Goal: Information Seeking & Learning: Find specific fact

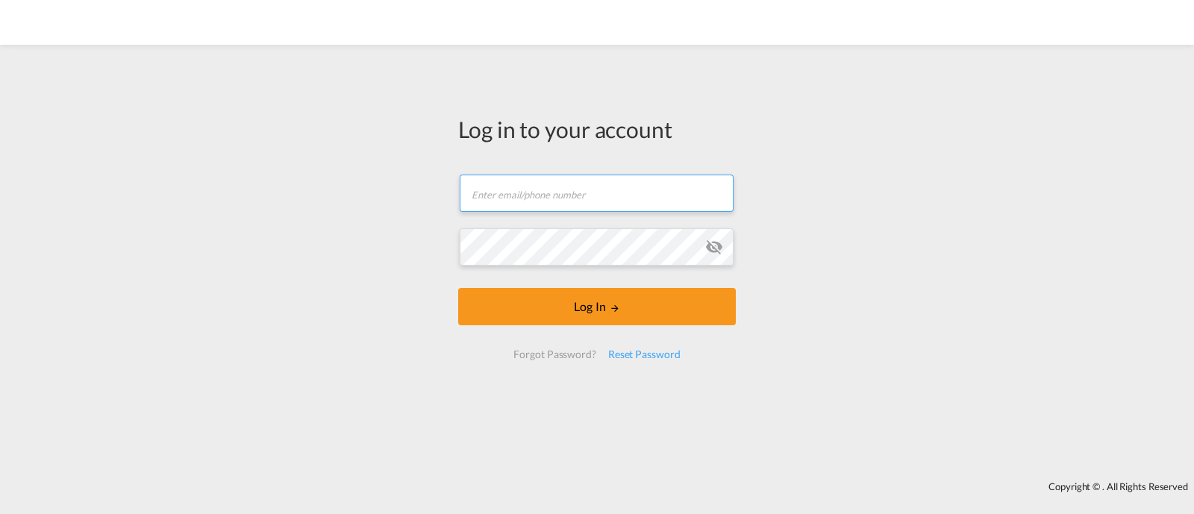
type input "ocean@gosynergie.com"
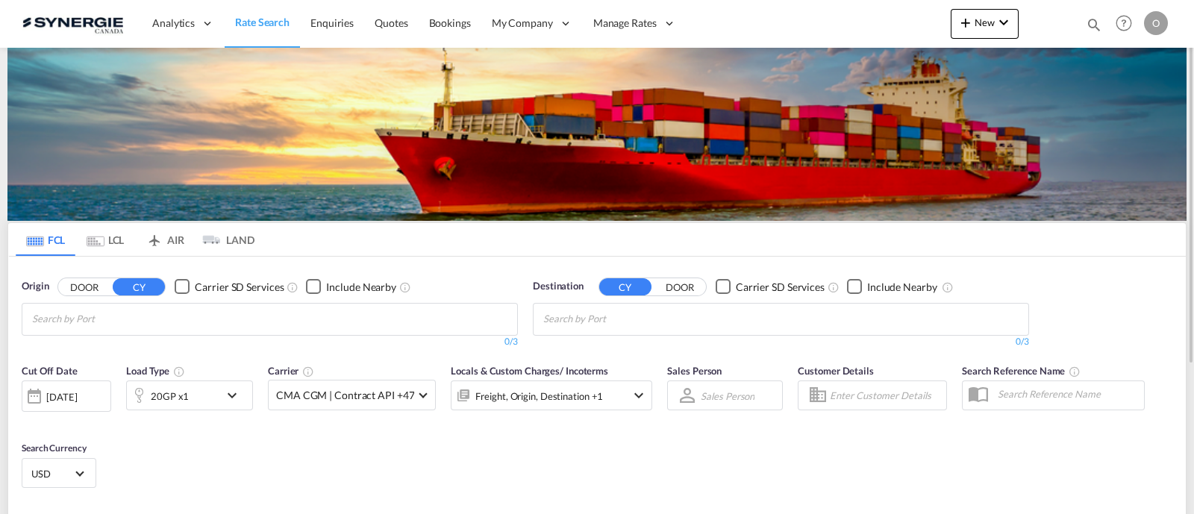
click at [1090, 25] on div "Bookings Quotes Enquiries Help Resources Product Release O My Profile Logout" at bounding box center [1124, 23] width 95 height 46
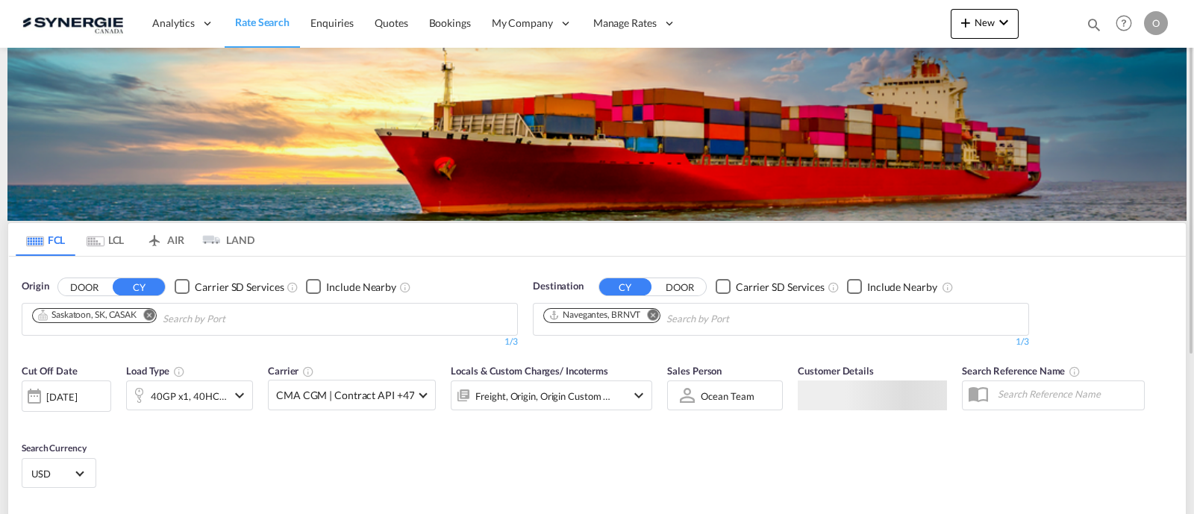
click at [1097, 28] on md-icon "icon-magnify" at bounding box center [1094, 24] width 16 height 16
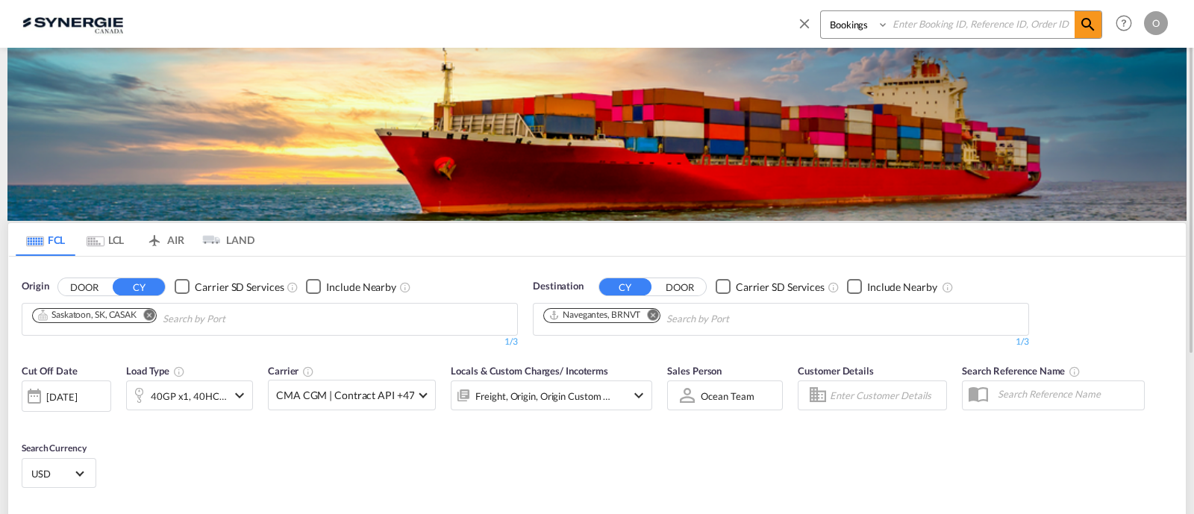
click at [857, 37] on select "Bookings Quotes Enquiries" at bounding box center [856, 24] width 71 height 27
select select "Quotes"
click at [821, 11] on select "Bookings Quotes Enquiries" at bounding box center [856, 24] width 71 height 27
click at [917, 25] on input at bounding box center [982, 24] width 186 height 26
paste input "SYC000014303"
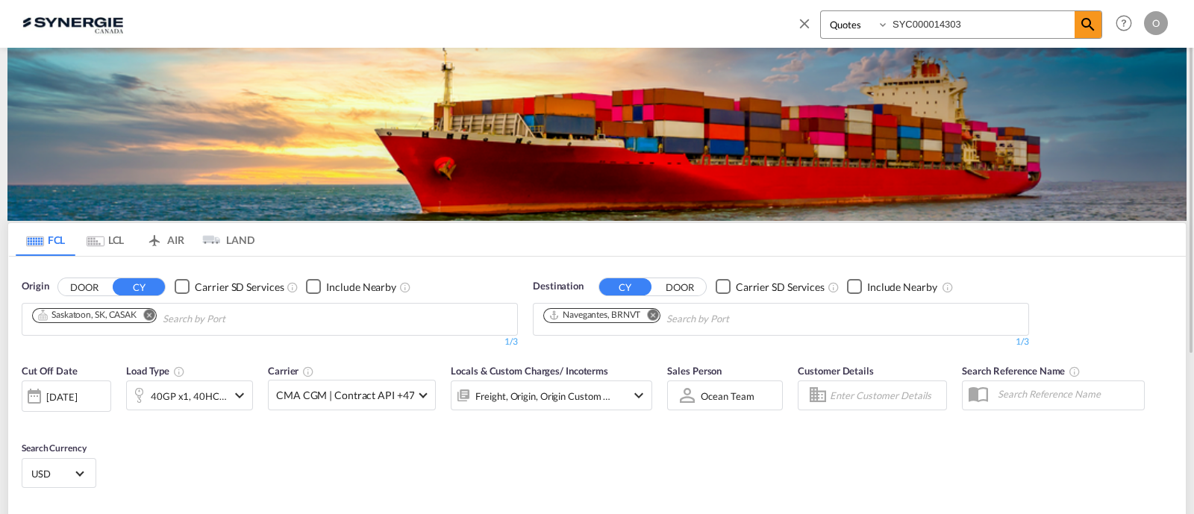
click at [1071, 28] on input "SYC000014303" at bounding box center [982, 24] width 186 height 26
type input "SYC000014303"
click at [1082, 25] on md-icon "icon-magnify" at bounding box center [1088, 25] width 18 height 18
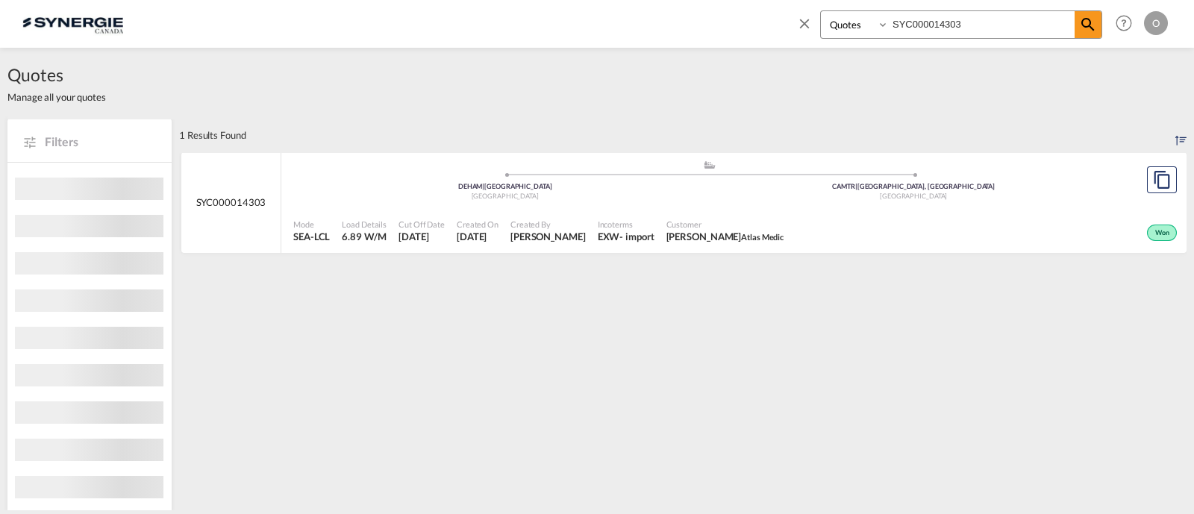
click at [574, 246] on div "Created By Pablo Gomez Saldarriaga" at bounding box center [548, 231] width 87 height 37
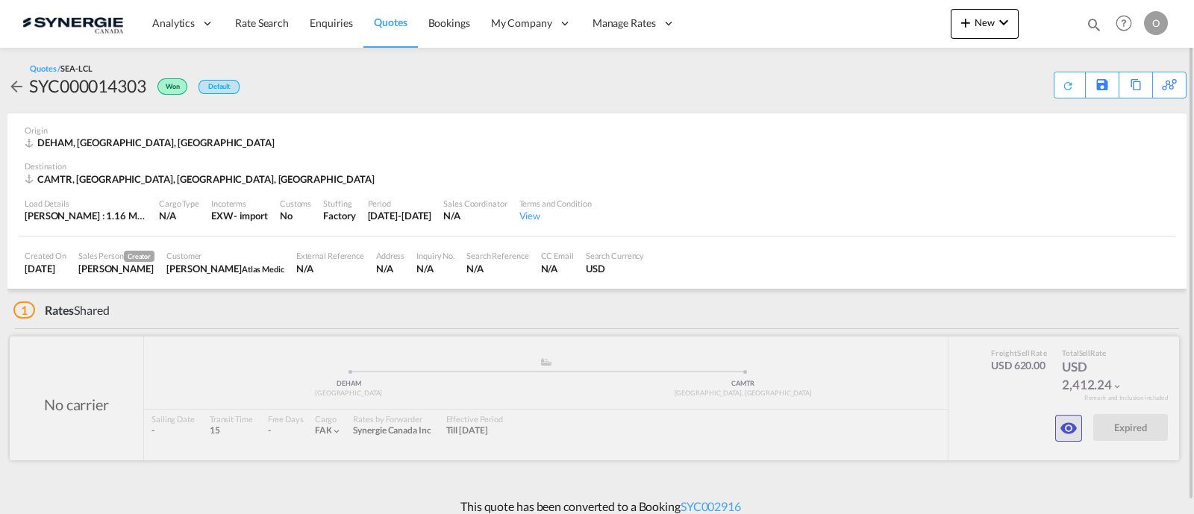
click at [1055, 426] on button "button" at bounding box center [1068, 428] width 27 height 27
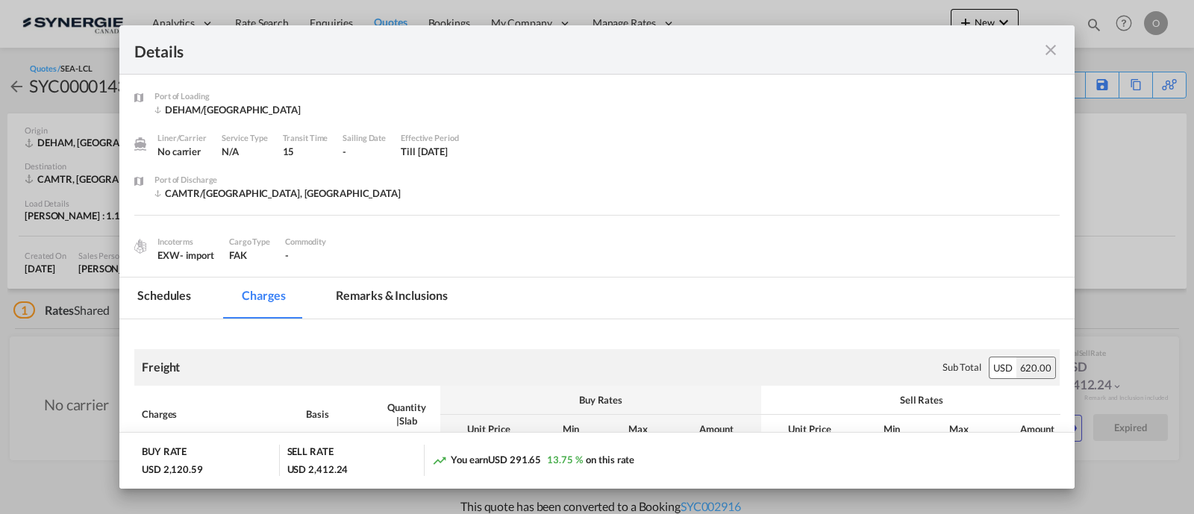
click at [352, 296] on md-tab-item "Remarks & Inclusions" at bounding box center [391, 298] width 147 height 41
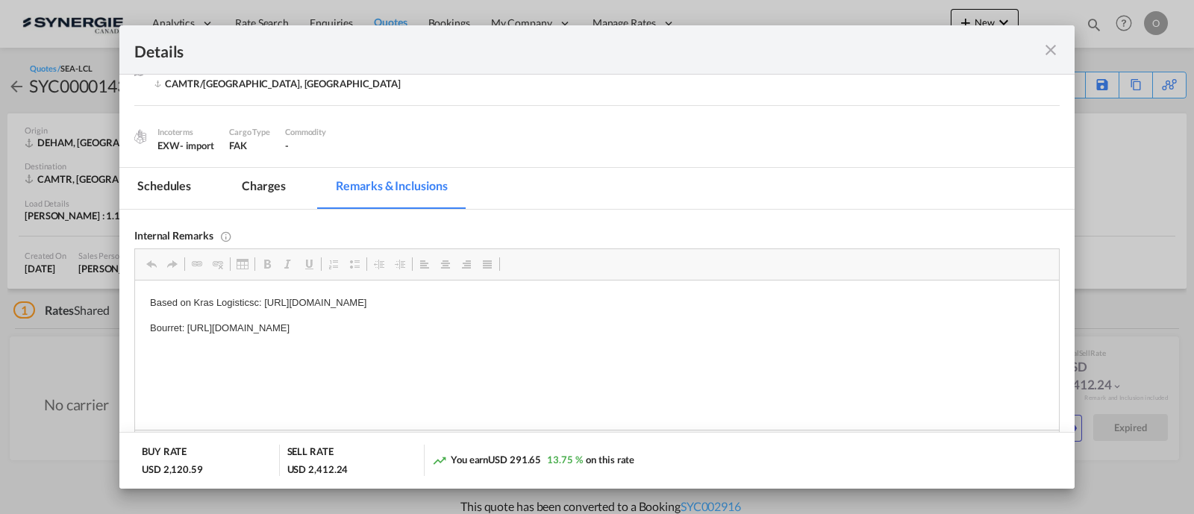
scroll to position [112, 0]
drag, startPoint x: 581, startPoint y: 332, endPoint x: 259, endPoint y: 334, distance: 322.5
drag, startPoint x: 574, startPoint y: 323, endPoint x: 184, endPoint y: 331, distance: 390.5
click at [184, 331] on p "Bourret: https://app.frontapp.com/open/cnv_q9avpxr?key=8rEk6ozH3J-zArBHNhcBrHog…" at bounding box center [597, 327] width 894 height 16
copy p "https://app.frontapp.com/open/cnv_q9avpxr?key=8rEk6ozH3J-zArBHNhcBrHogiJwR84HV"
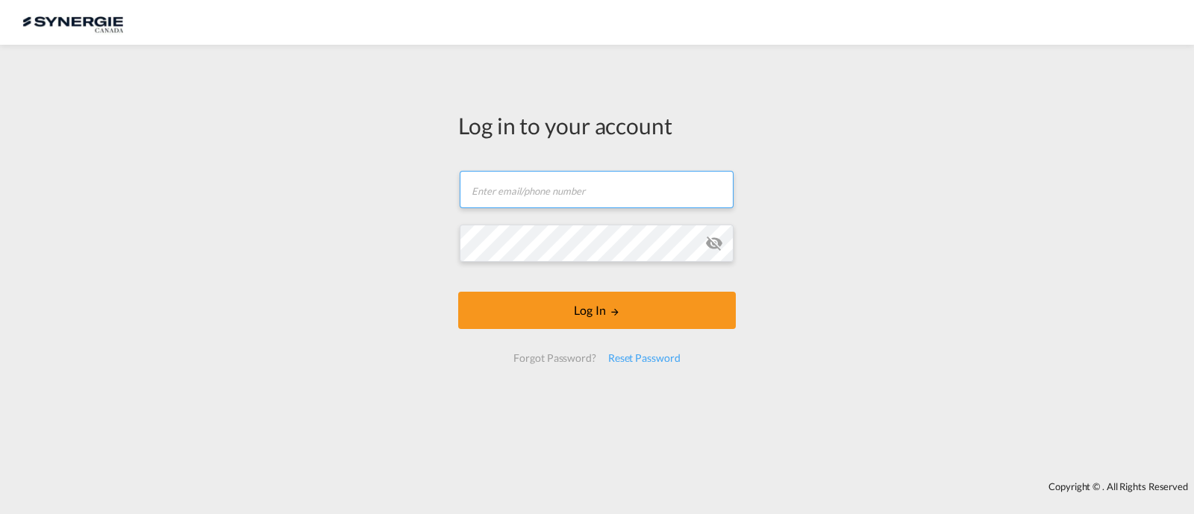
type input "[EMAIL_ADDRESS][DOMAIN_NAME]"
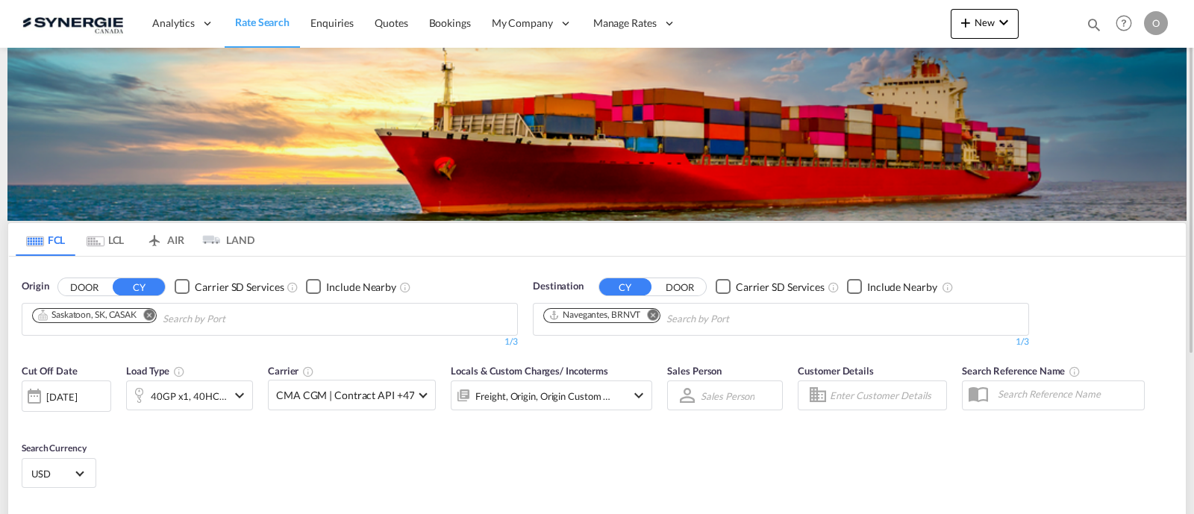
click at [1091, 24] on md-icon "icon-magnify" at bounding box center [1094, 24] width 16 height 16
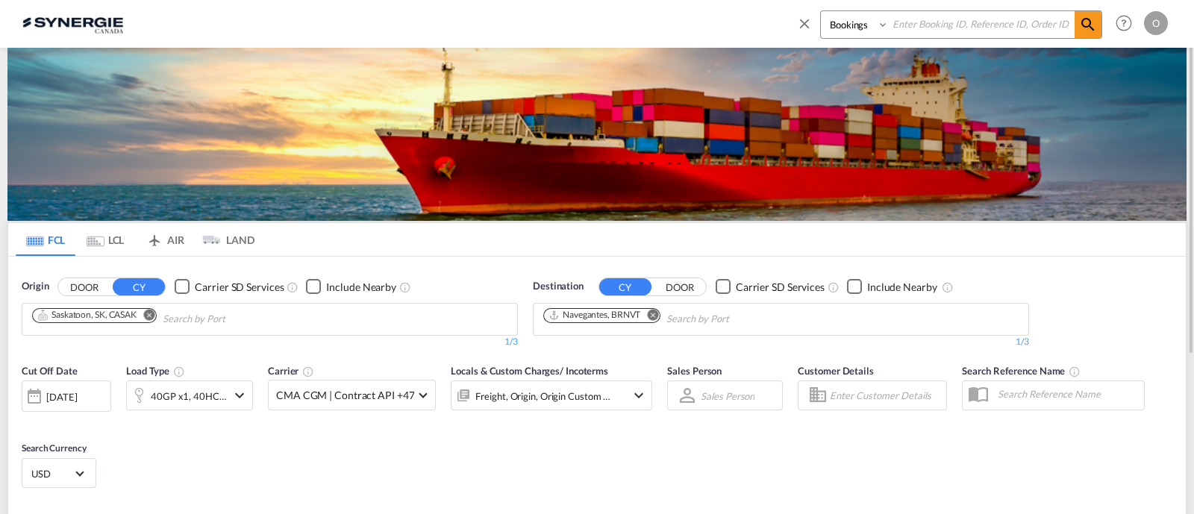
click at [858, 31] on select "Bookings Quotes Enquiries" at bounding box center [856, 24] width 71 height 27
select select "Quotes"
click at [821, 11] on select "Bookings Quotes Enquiries" at bounding box center [856, 24] width 71 height 27
click at [918, 25] on input at bounding box center [982, 24] width 186 height 26
paste input "SYC000014857"
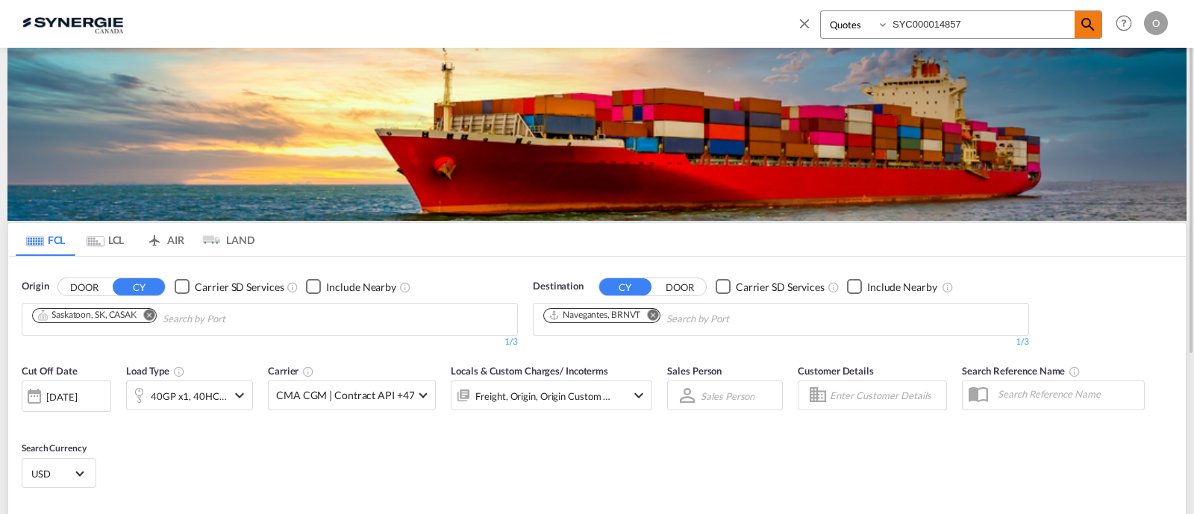
type input "SYC000014857"
click at [1078, 21] on span at bounding box center [1088, 24] width 27 height 27
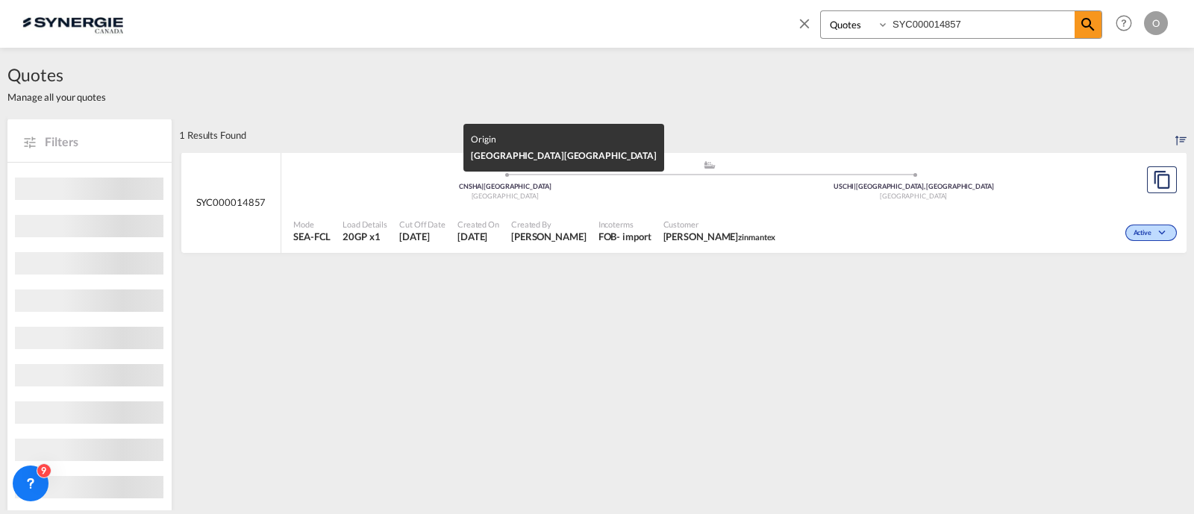
click at [672, 194] on div "China" at bounding box center [505, 197] width 409 height 10
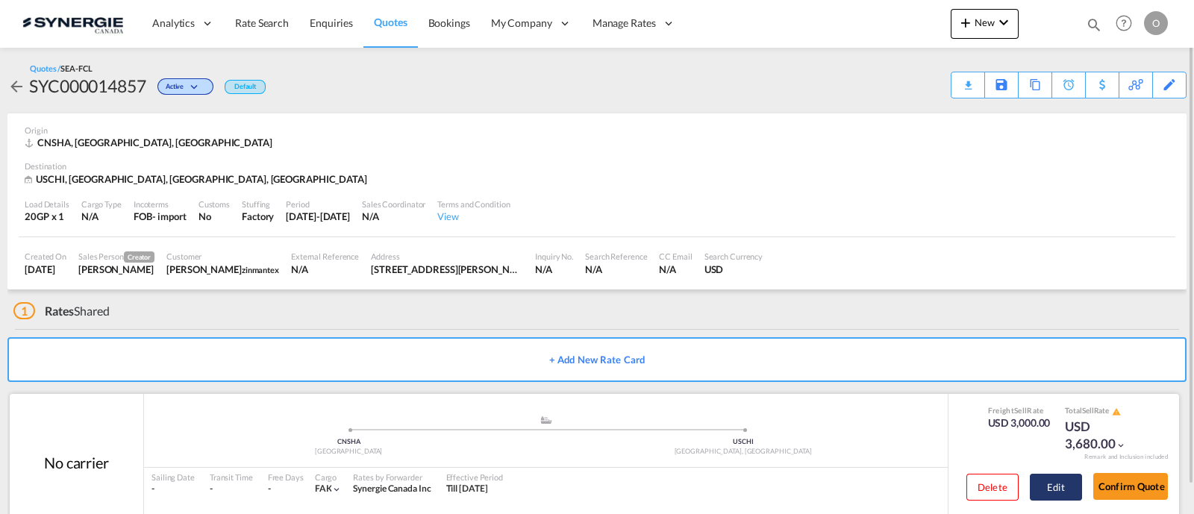
click at [1064, 492] on button "Edit" at bounding box center [1056, 487] width 52 height 27
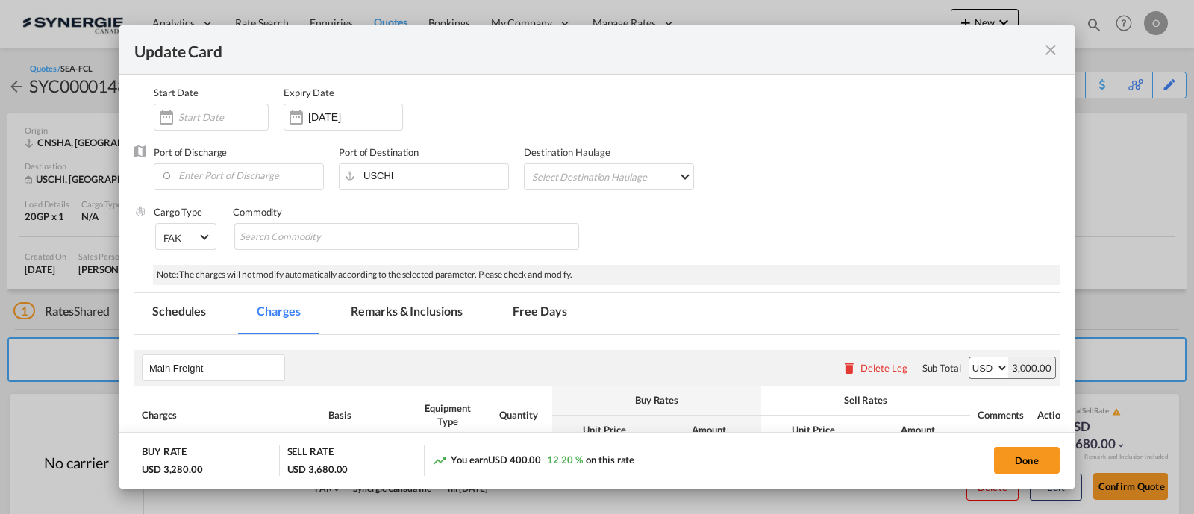
scroll to position [186, 0]
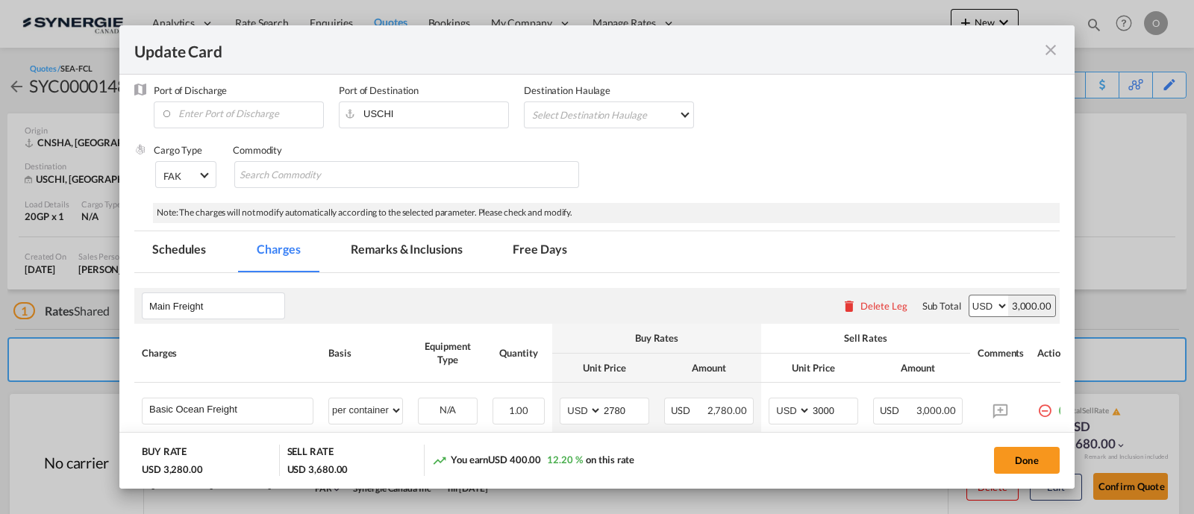
drag, startPoint x: 399, startPoint y: 246, endPoint x: 411, endPoint y: 255, distance: 15.4
click at [399, 244] on md-tab-item "Remarks & Inclusions" at bounding box center [406, 251] width 147 height 41
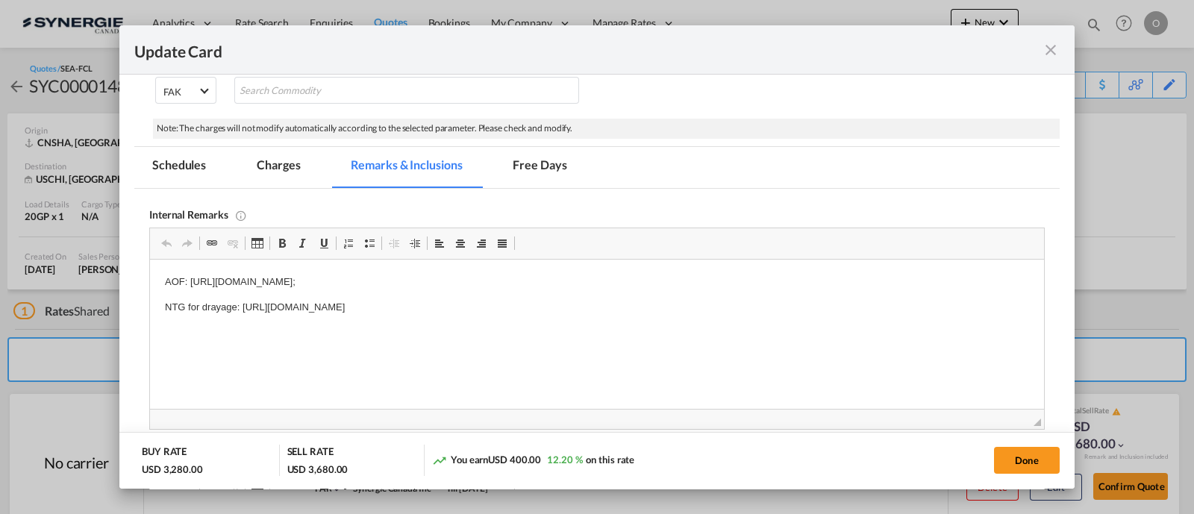
scroll to position [280, 0]
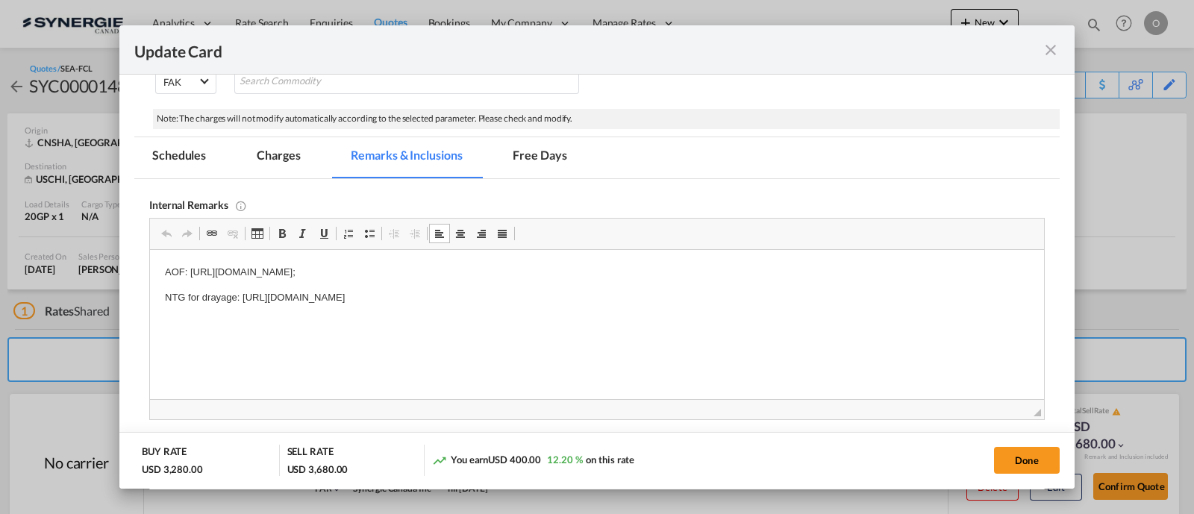
drag, startPoint x: 633, startPoint y: 296, endPoint x: 233, endPoint y: 287, distance: 400.2
drag, startPoint x: 237, startPoint y: 292, endPoint x: 653, endPoint y: 305, distance: 416.7
click at [653, 305] on p "NTG for drayage: [URL][DOMAIN_NAME]" at bounding box center [597, 298] width 864 height 16
copy p ": [URL][DOMAIN_NAME]"
click at [228, 302] on p "NTG for drayage: [URL][DOMAIN_NAME]" at bounding box center [597, 298] width 864 height 16
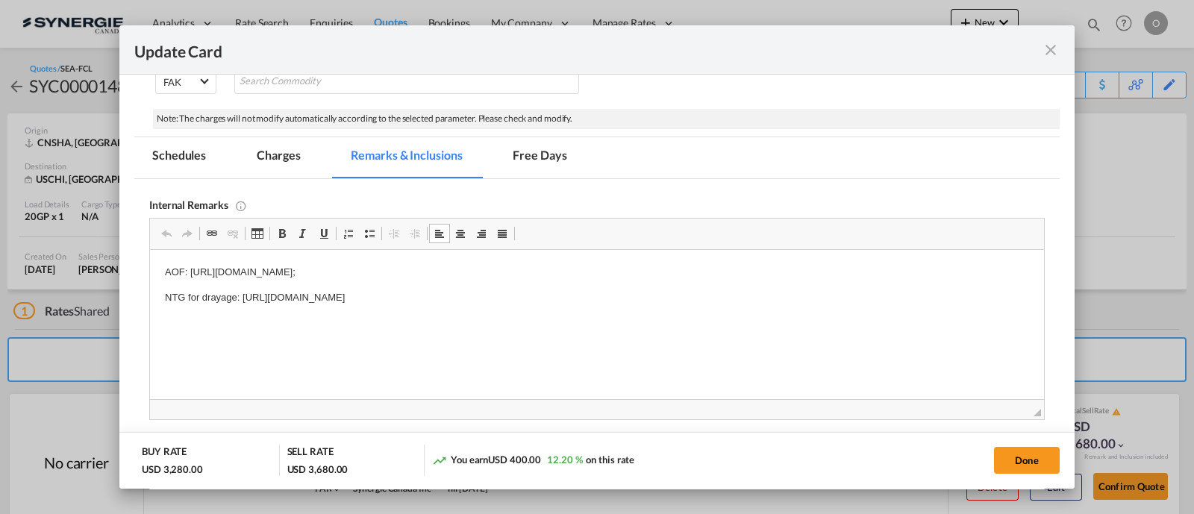
drag, startPoint x: 243, startPoint y: 296, endPoint x: 662, endPoint y: 298, distance: 419.5
click at [662, 298] on p "NTG for drayage: [URL][DOMAIN_NAME]" at bounding box center [597, 298] width 864 height 16
copy p "[URL][DOMAIN_NAME]"
